Goal: Task Accomplishment & Management: Use online tool/utility

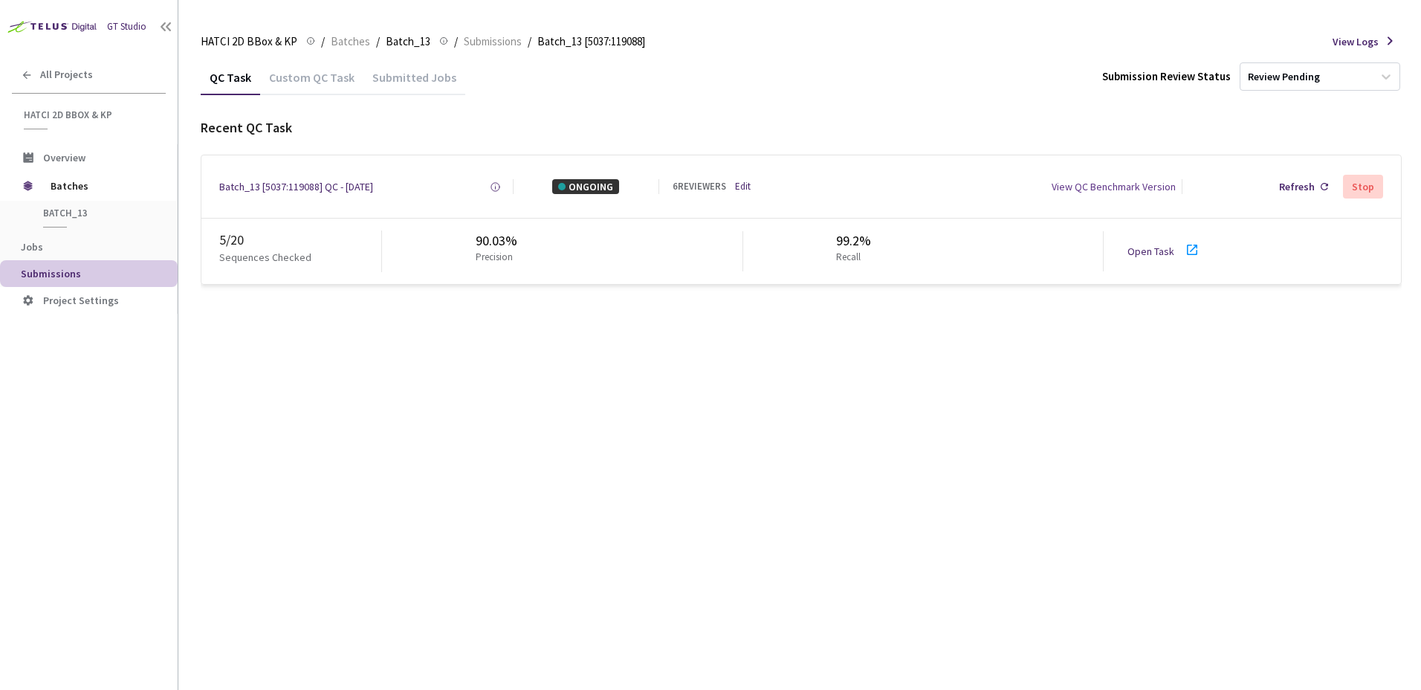
click at [597, 501] on div "QC Task Custom QC Task Submitted Jobs Submission Review Status Review Pending R…" at bounding box center [801, 374] width 1201 height 630
click at [597, 491] on div "QC Task Custom QC Task Submitted Jobs Submission Review Status Review Pending R…" at bounding box center [801, 374] width 1201 height 630
click at [722, 143] on div "Recent QC Task Batch_13 [5037:119088] QC - 11 Aug, 2025 Created at Today at 11:…" at bounding box center [801, 201] width 1201 height 166
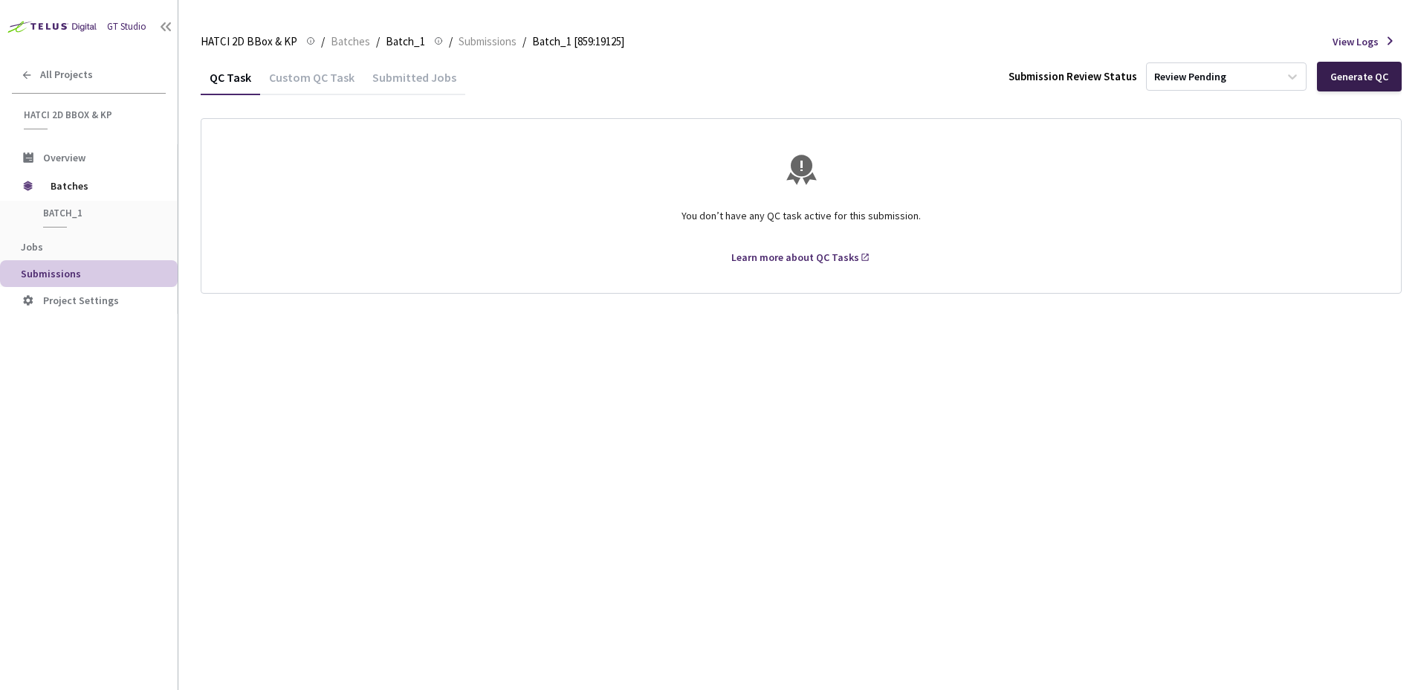
click at [1375, 80] on div "Generate QC" at bounding box center [1359, 77] width 58 height 12
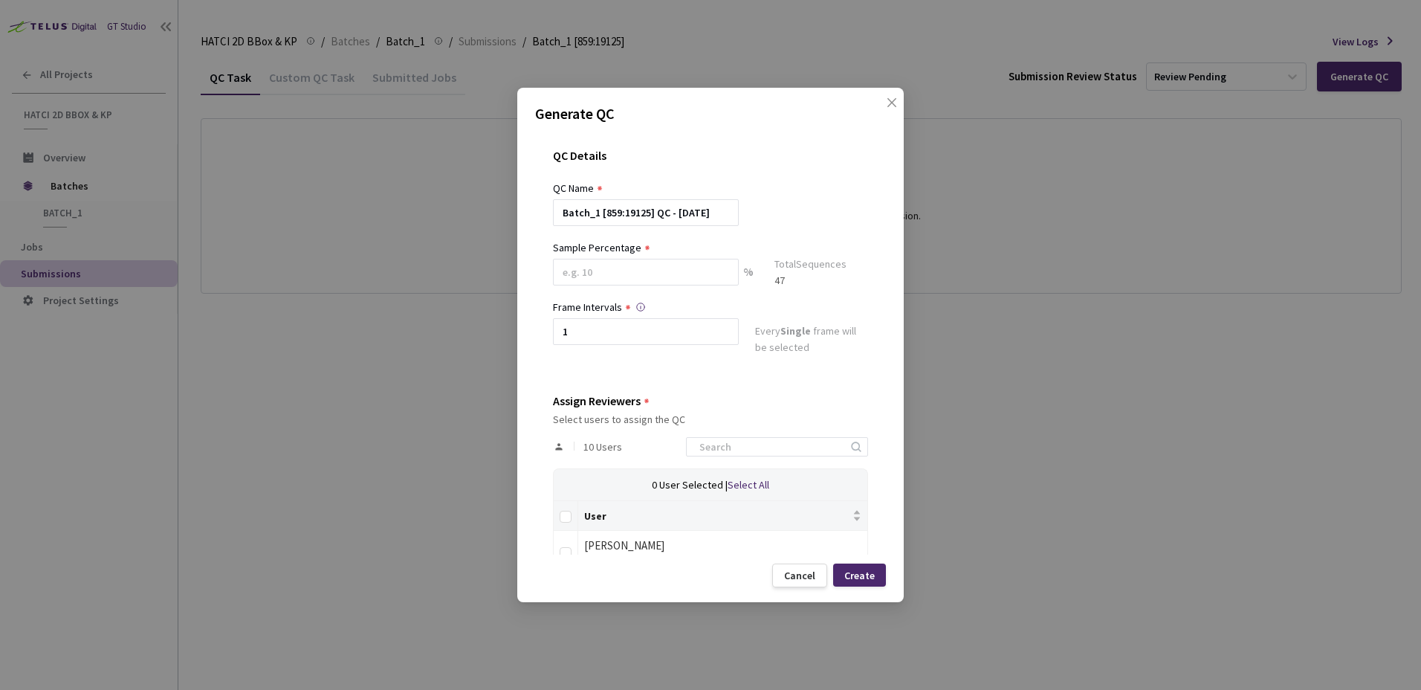
click at [642, 288] on div at bounding box center [646, 291] width 186 height 13
drag, startPoint x: 655, startPoint y: 284, endPoint x: 525, endPoint y: 281, distance: 130.1
click at [485, 261] on div "Generate QC QC Details QC Name Batch_1 [859:19125] QC - 11 Aug, 2025 Sample Per…" at bounding box center [710, 345] width 1421 height 690
type input "5"
type input "4"
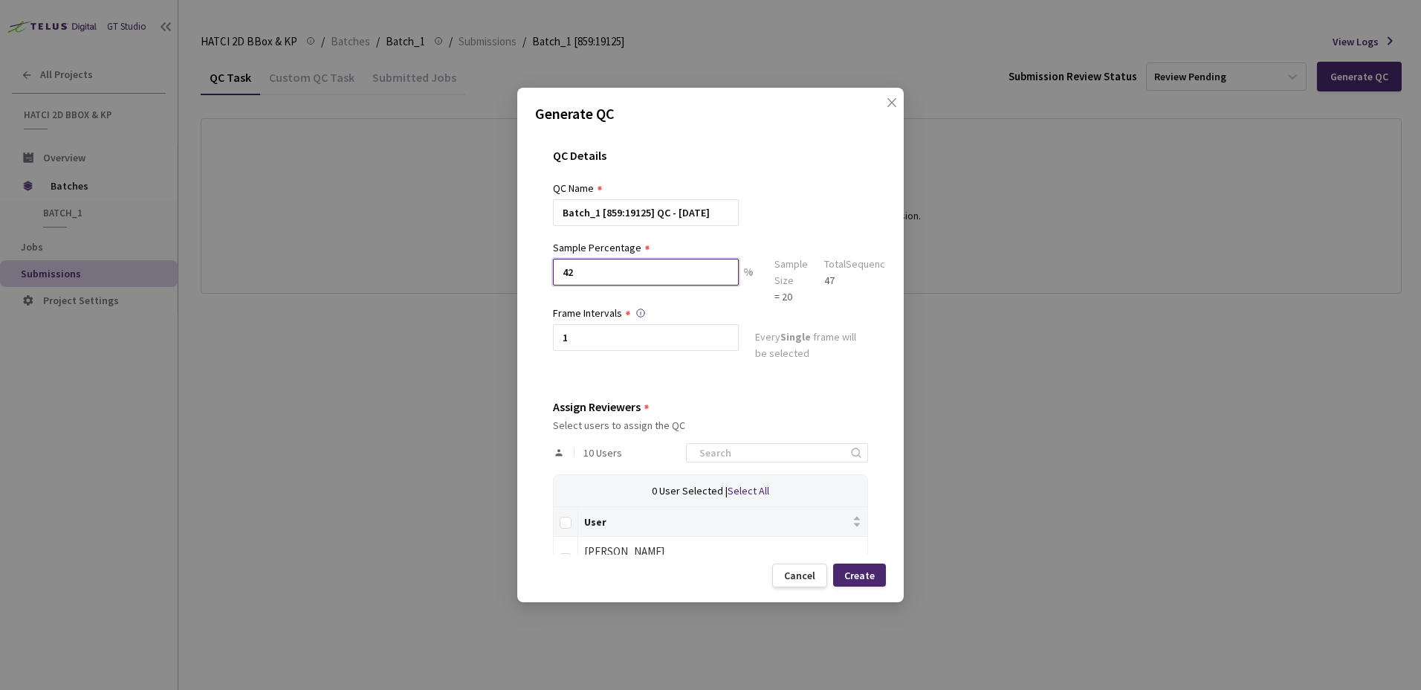
type input "42"
click at [765, 200] on div "Batch_1 [859:19125] QC - [DATE]" at bounding box center [710, 212] width 315 height 27
drag, startPoint x: 657, startPoint y: 332, endPoint x: 586, endPoint y: 331, distance: 70.6
click at [590, 331] on input "1" at bounding box center [646, 337] width 186 height 27
type input "1"
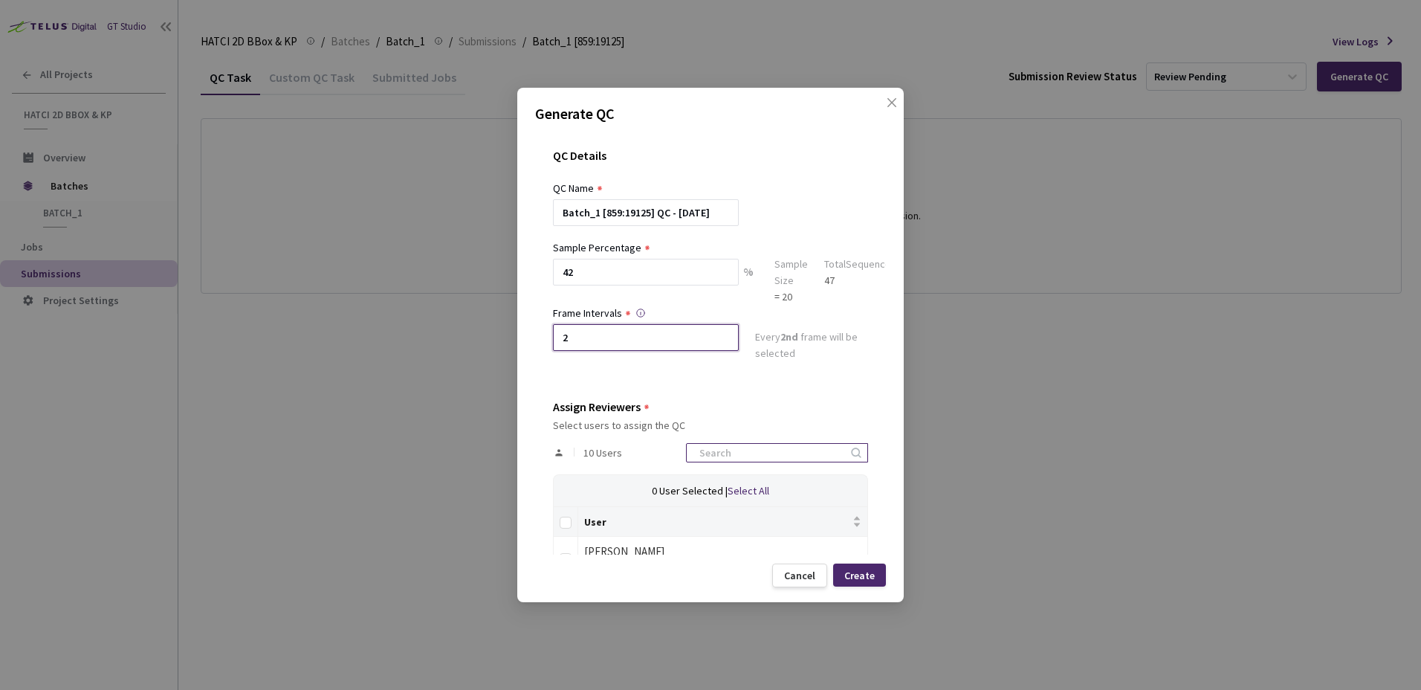
type input "2"
click at [804, 443] on div at bounding box center [777, 452] width 182 height 19
click at [816, 424] on div "Select users to assign the QC" at bounding box center [710, 425] width 315 height 12
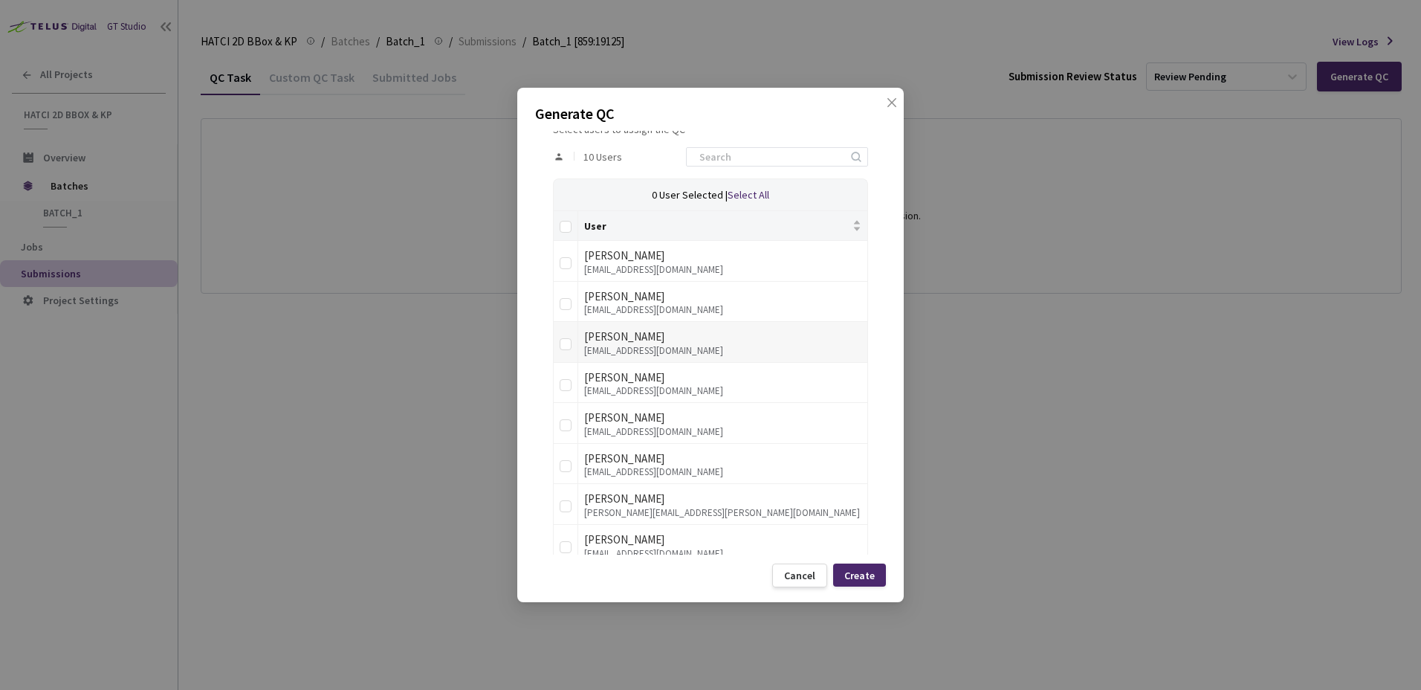
scroll to position [297, 0]
click at [567, 271] on td at bounding box center [566, 259] width 25 height 41
click at [565, 305] on input "checkbox" at bounding box center [566, 303] width 12 height 12
checkbox input "true"
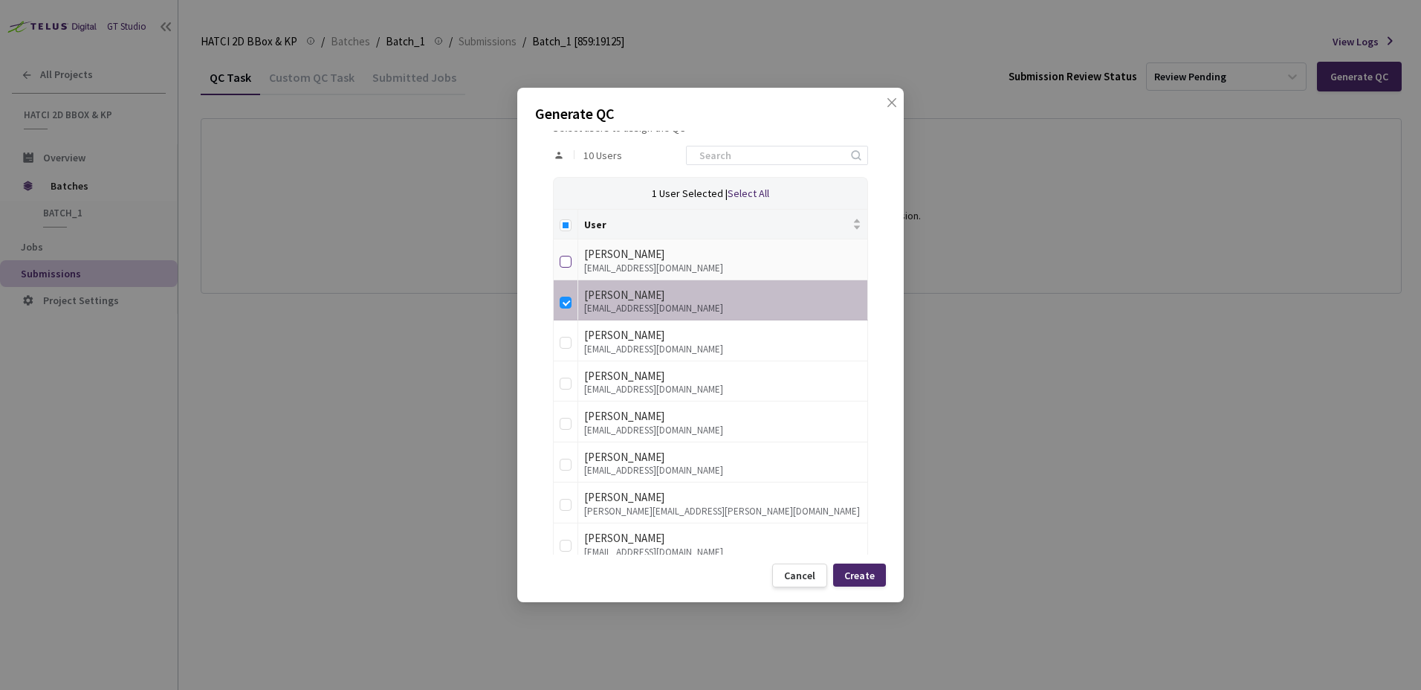
click at [560, 259] on input "checkbox" at bounding box center [566, 262] width 12 height 12
checkbox input "true"
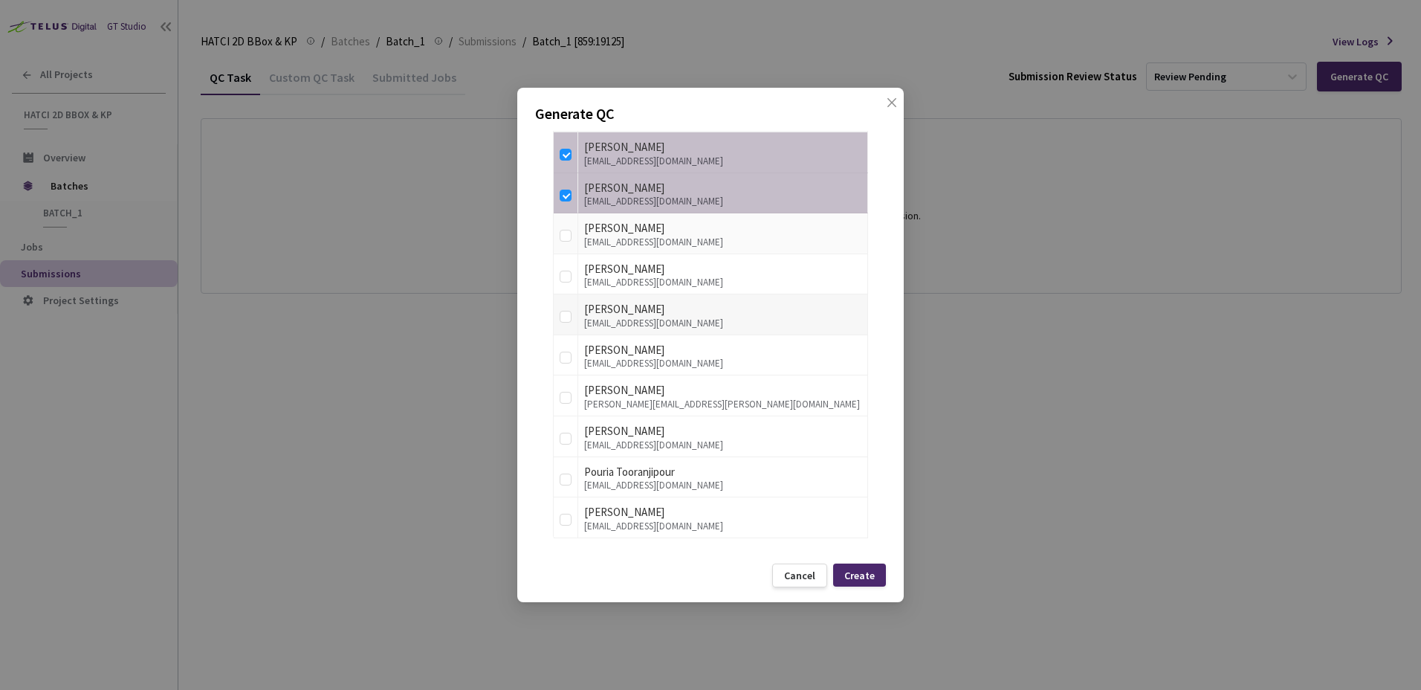
scroll to position [406, 0]
click at [569, 277] on input "checkbox" at bounding box center [566, 275] width 12 height 12
checkbox input "true"
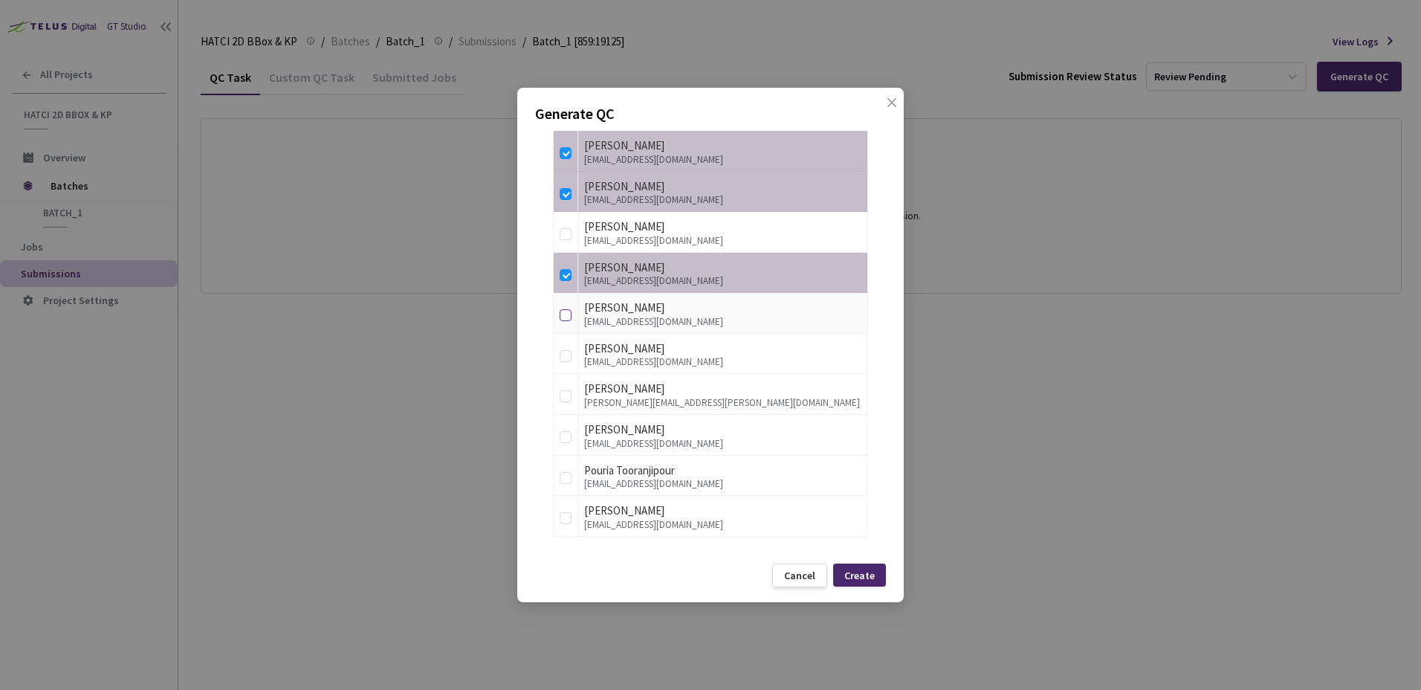
click at [567, 317] on input "checkbox" at bounding box center [566, 315] width 12 height 12
checkbox input "true"
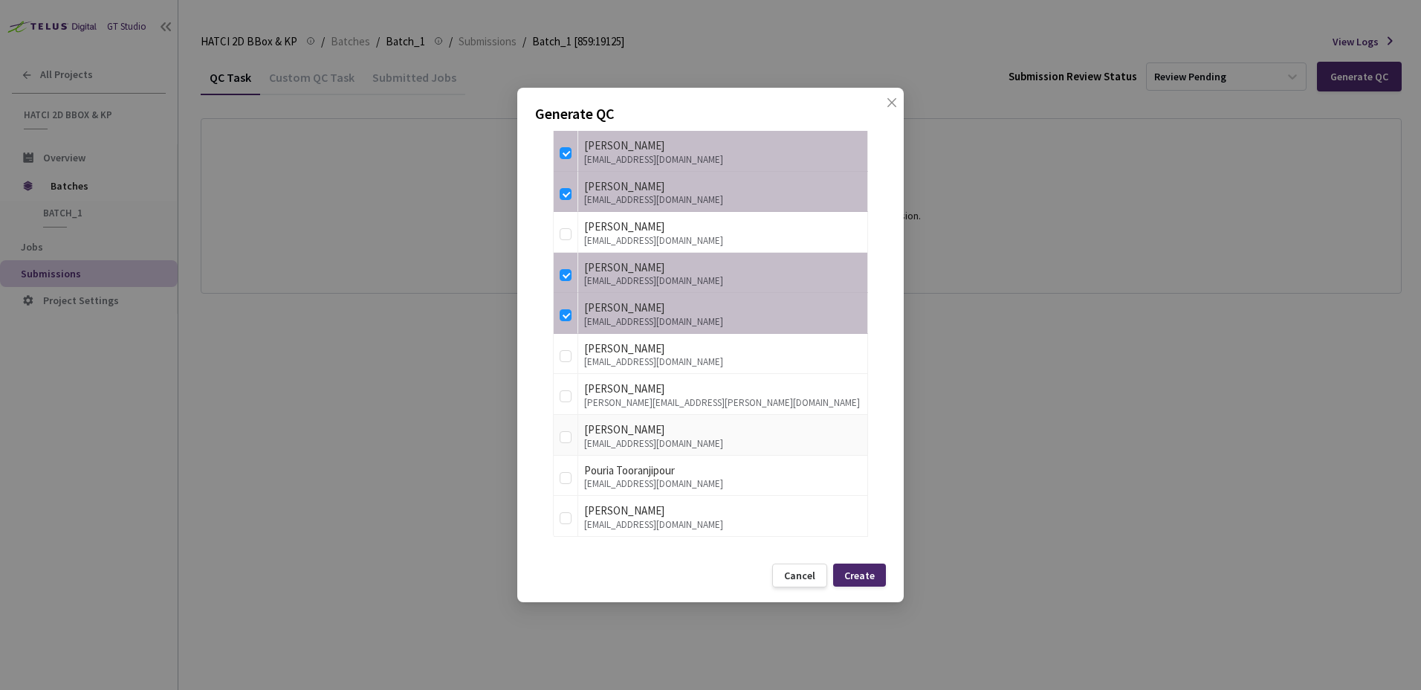
click at [556, 434] on td at bounding box center [566, 435] width 25 height 41
click at [566, 519] on input "checkbox" at bounding box center [566, 518] width 12 height 12
checkbox input "true"
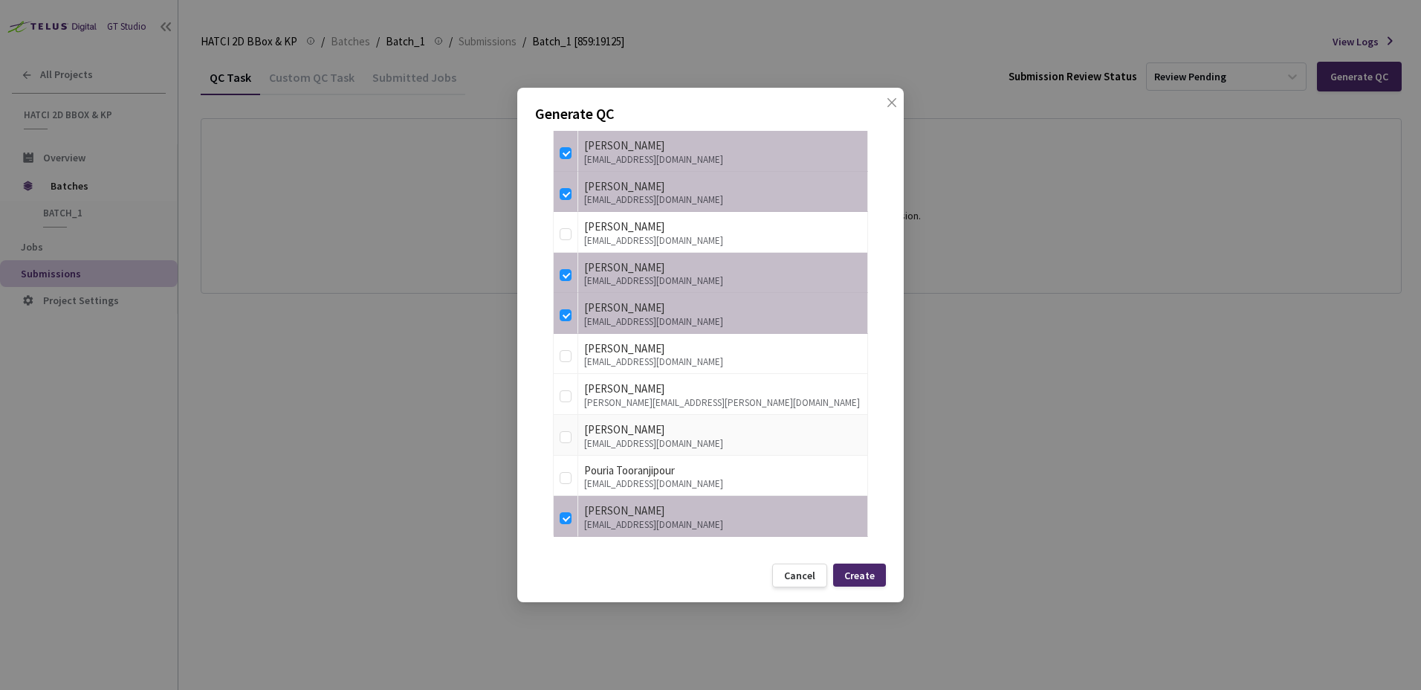
click at [561, 421] on td at bounding box center [566, 435] width 25 height 41
click at [571, 438] on input "checkbox" at bounding box center [566, 437] width 12 height 12
checkbox input "true"
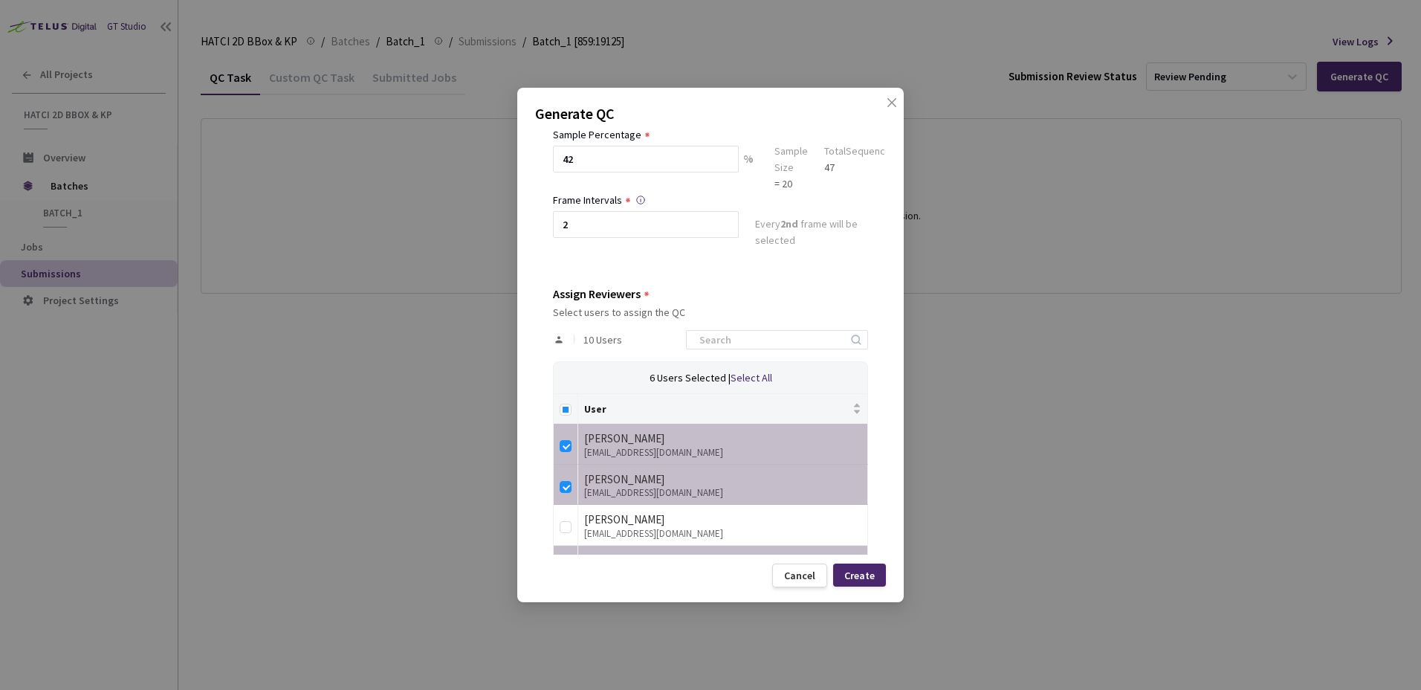
scroll to position [34, 0]
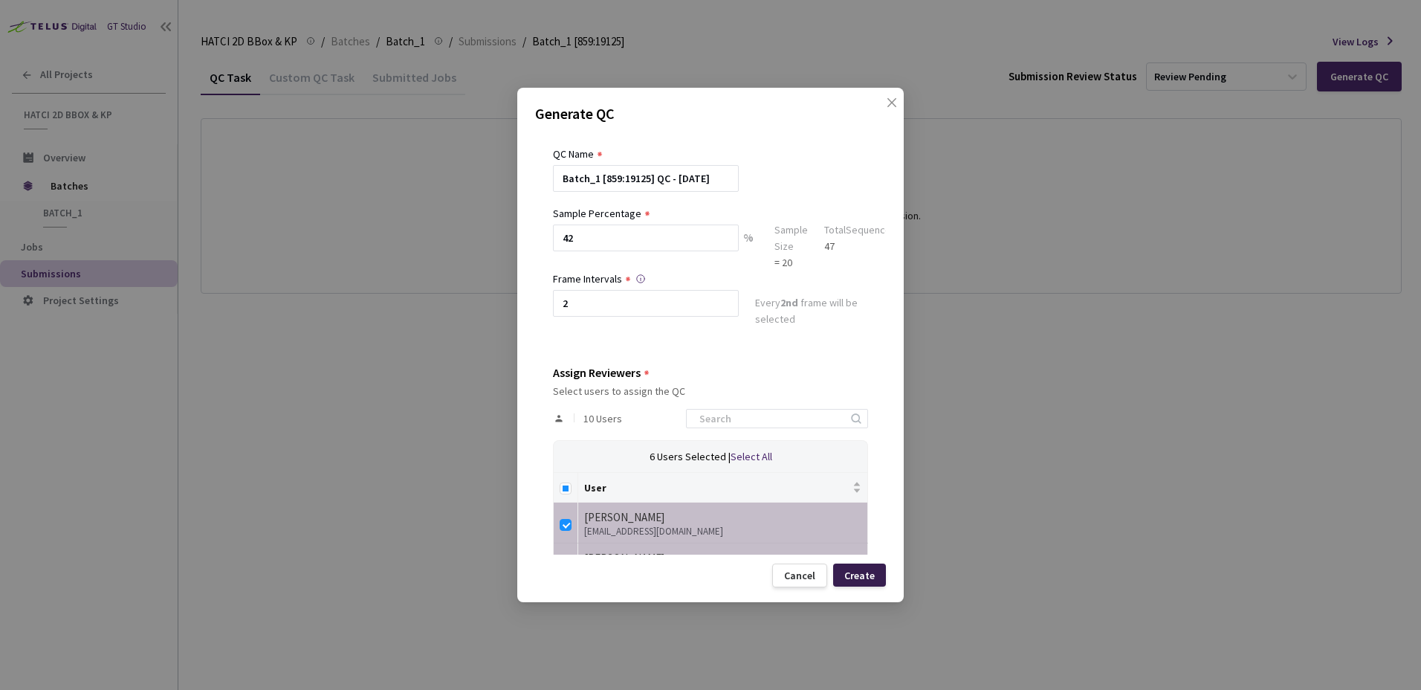
click at [861, 577] on div "Create" at bounding box center [859, 575] width 30 height 12
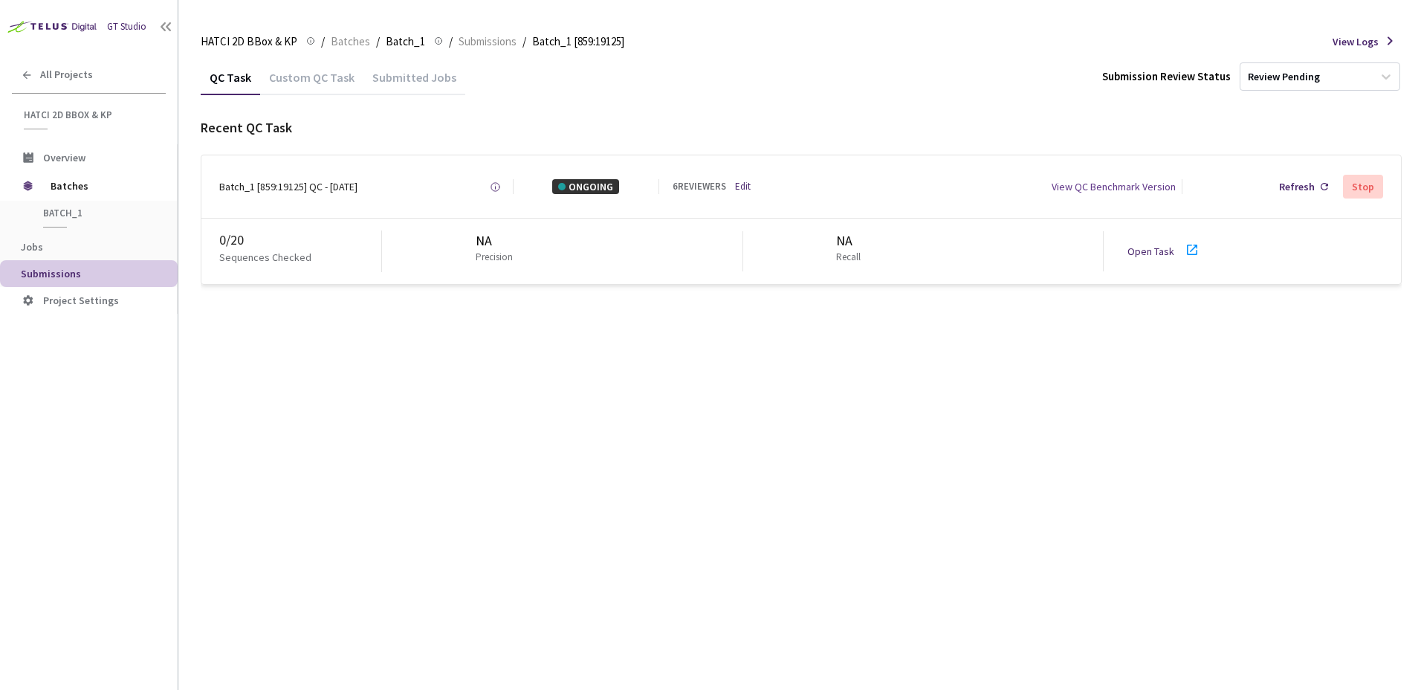
click at [1150, 251] on link "Open Task" at bounding box center [1150, 250] width 47 height 13
click at [736, 185] on link "Edit" at bounding box center [743, 187] width 16 height 14
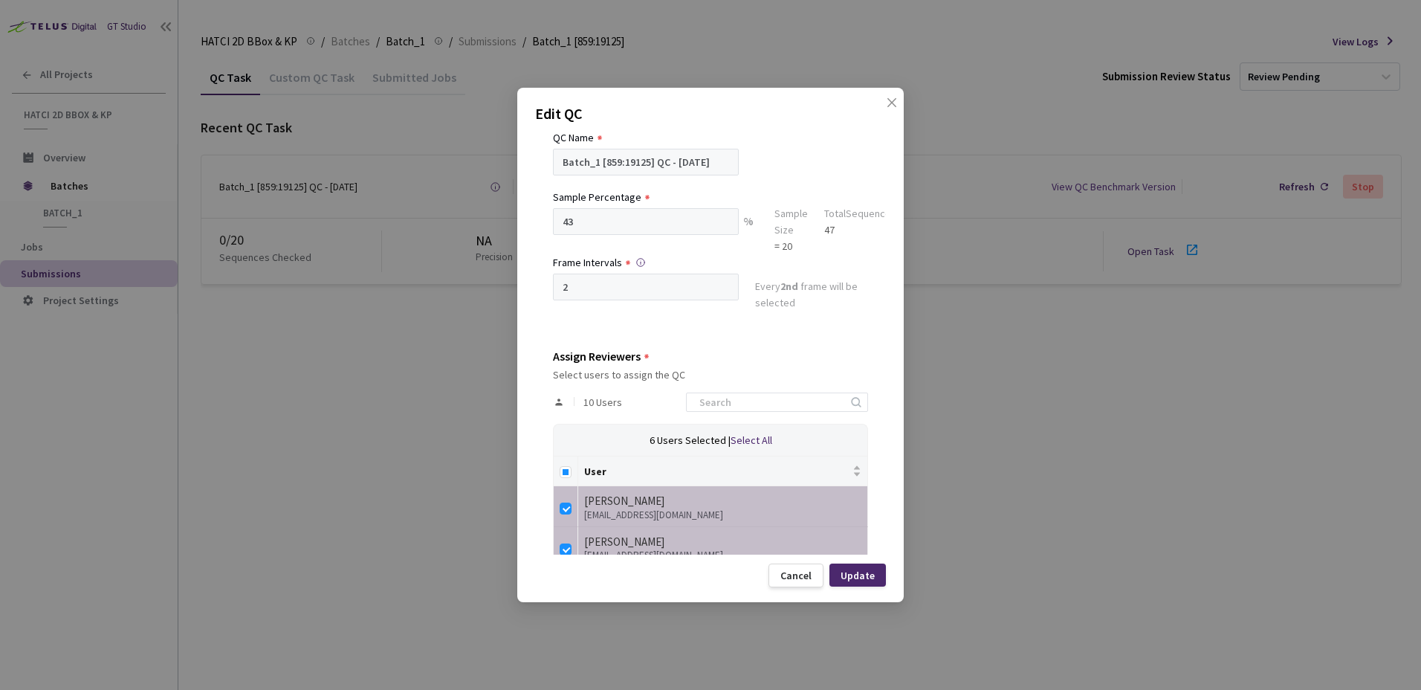
scroll to position [74, 0]
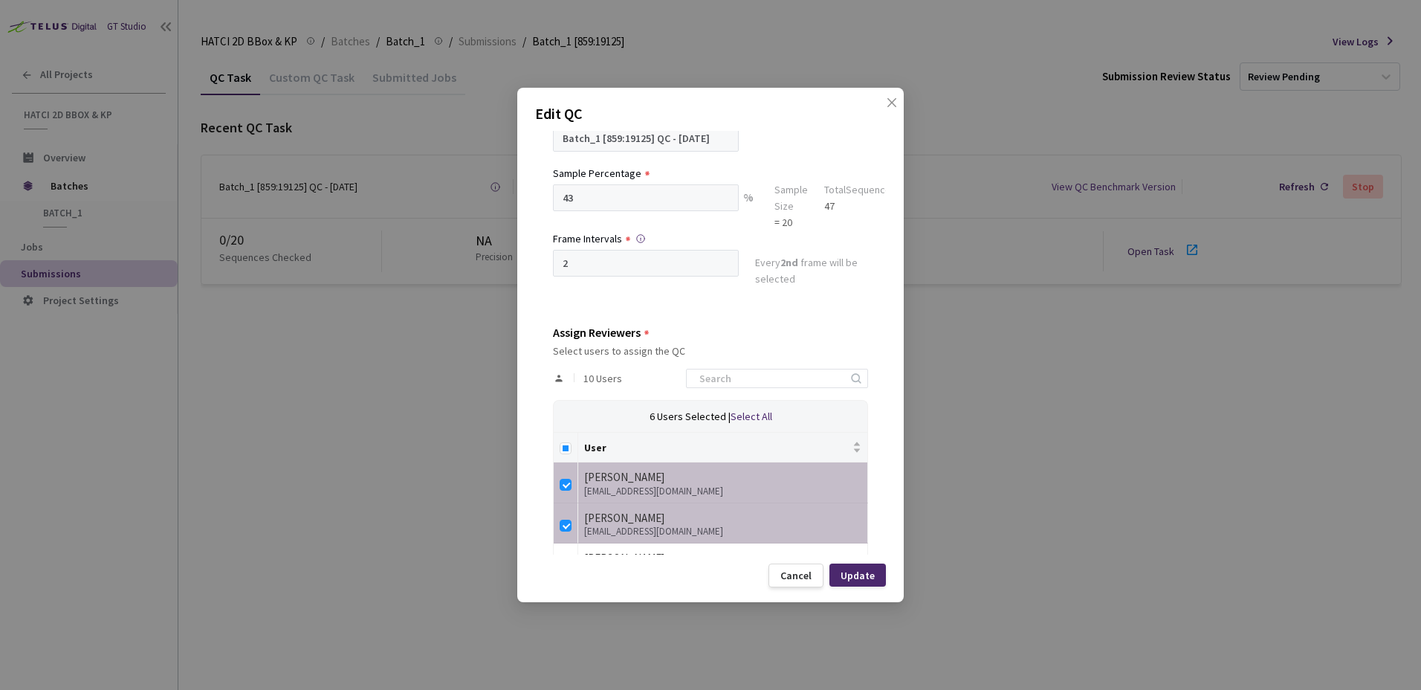
click at [546, 258] on div "QC Details QC Name Batch_1 [859:19125] QC - [DATE] Sample Percentage 43 % Sampl…" at bounding box center [710, 343] width 351 height 424
click at [805, 582] on div "Cancel" at bounding box center [795, 575] width 55 height 24
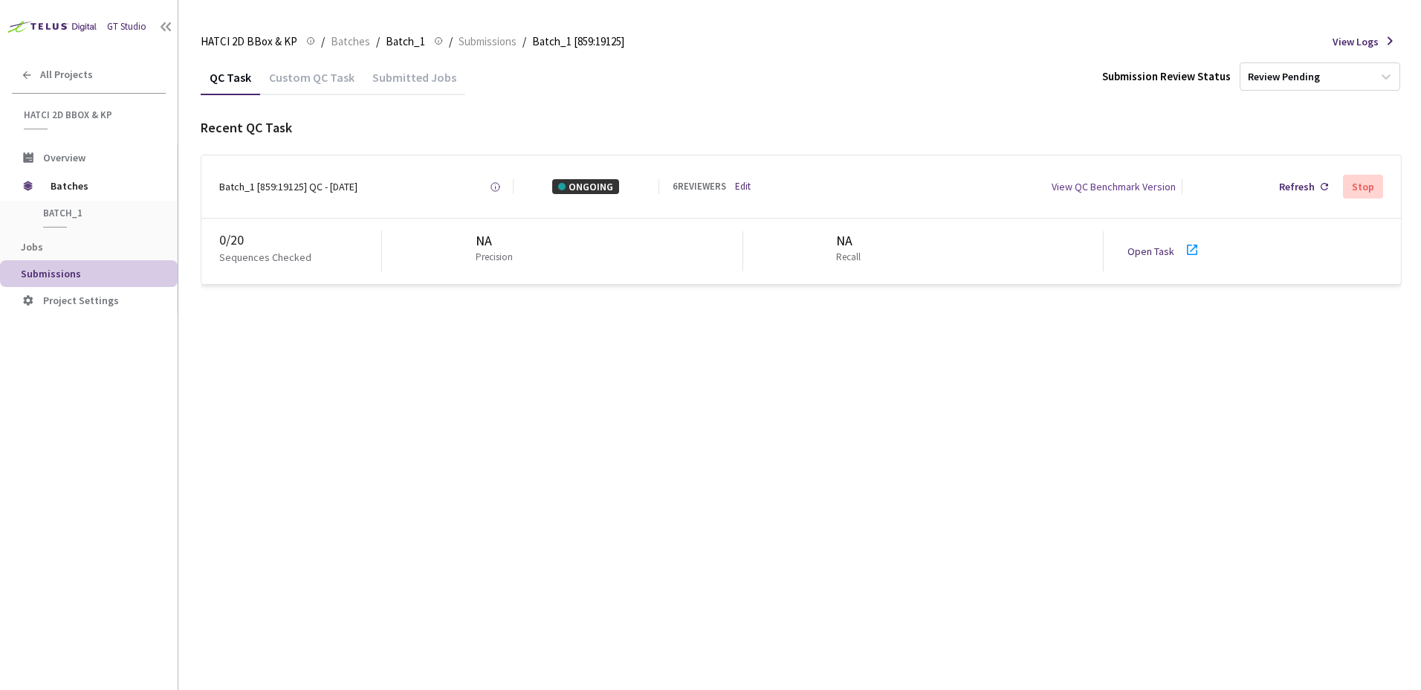
drag, startPoint x: 795, startPoint y: 461, endPoint x: 899, endPoint y: 19, distance: 454.2
click at [795, 461] on div "QC Task Custom QC Task Submitted Jobs Submission Review Status Review Pending R…" at bounding box center [801, 374] width 1201 height 630
